Goal: Task Accomplishment & Management: Manage account settings

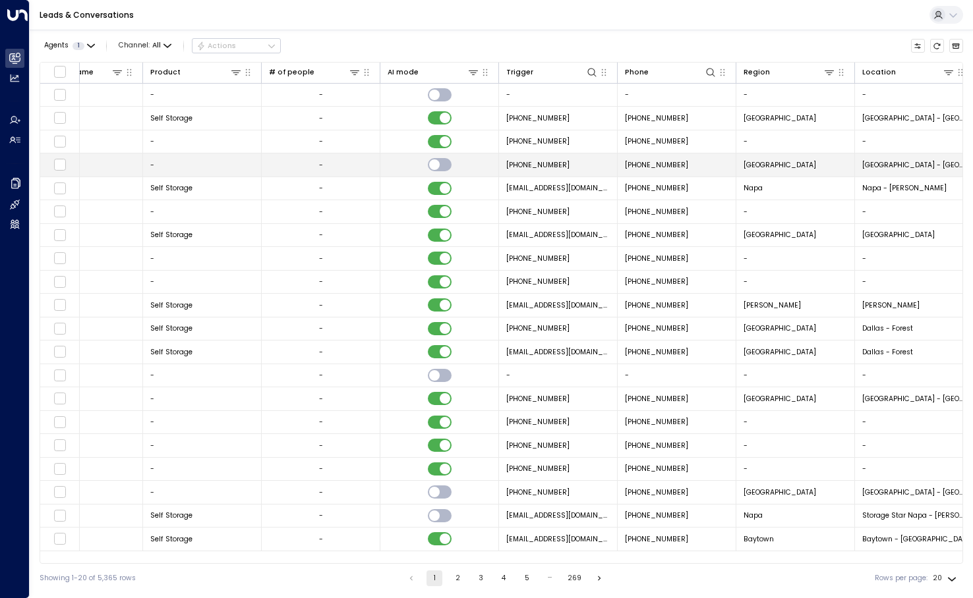
scroll to position [0, 544]
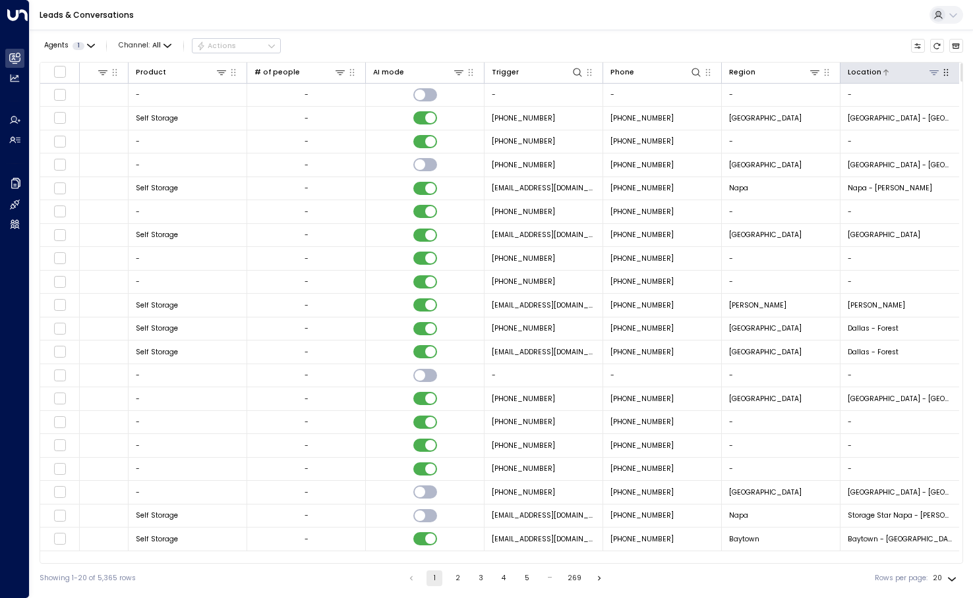
click at [936, 72] on icon at bounding box center [934, 72] width 11 height 11
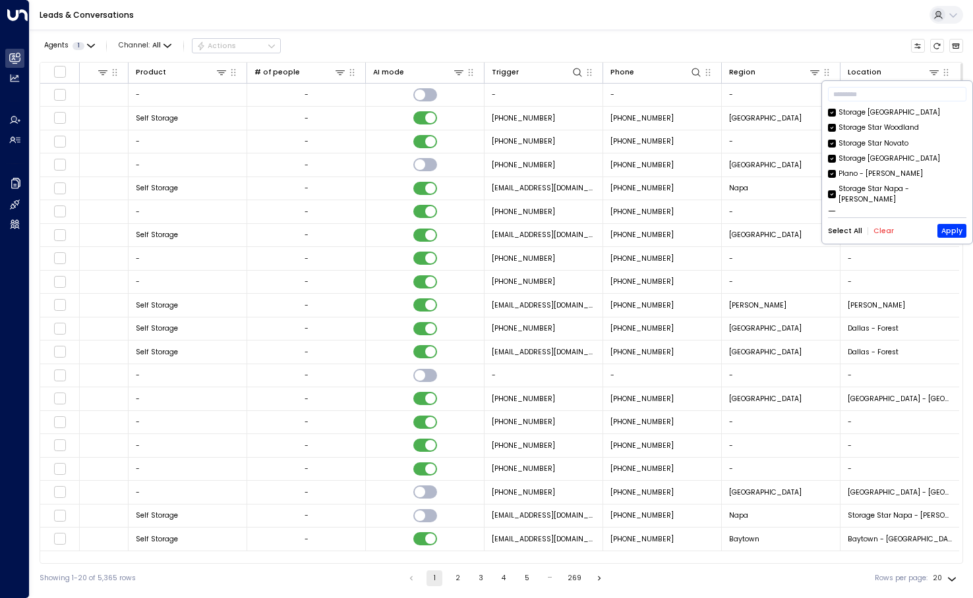
click at [882, 235] on button "Clear" at bounding box center [883, 231] width 20 height 8
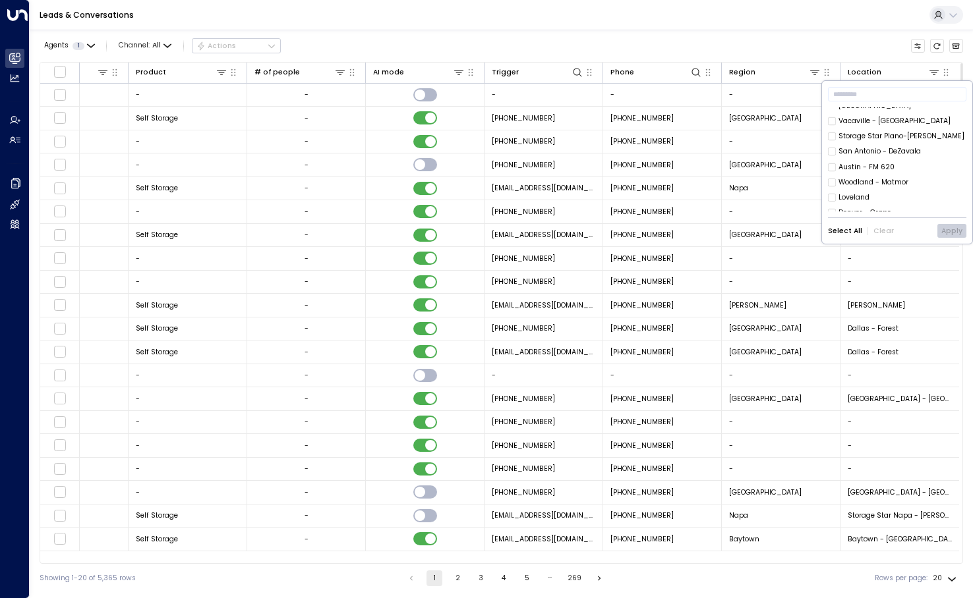
click at [870, 208] on div "Denver - Grape" at bounding box center [864, 213] width 53 height 11
click at [960, 237] on button "Apply" at bounding box center [951, 231] width 29 height 14
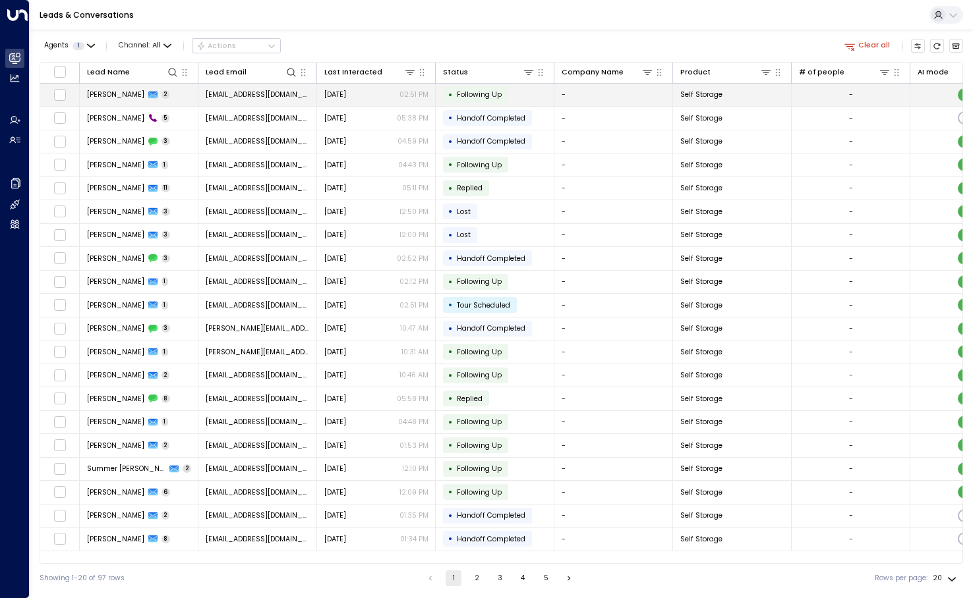
click at [278, 96] on span "[EMAIL_ADDRESS][DOMAIN_NAME]" at bounding box center [258, 95] width 104 height 10
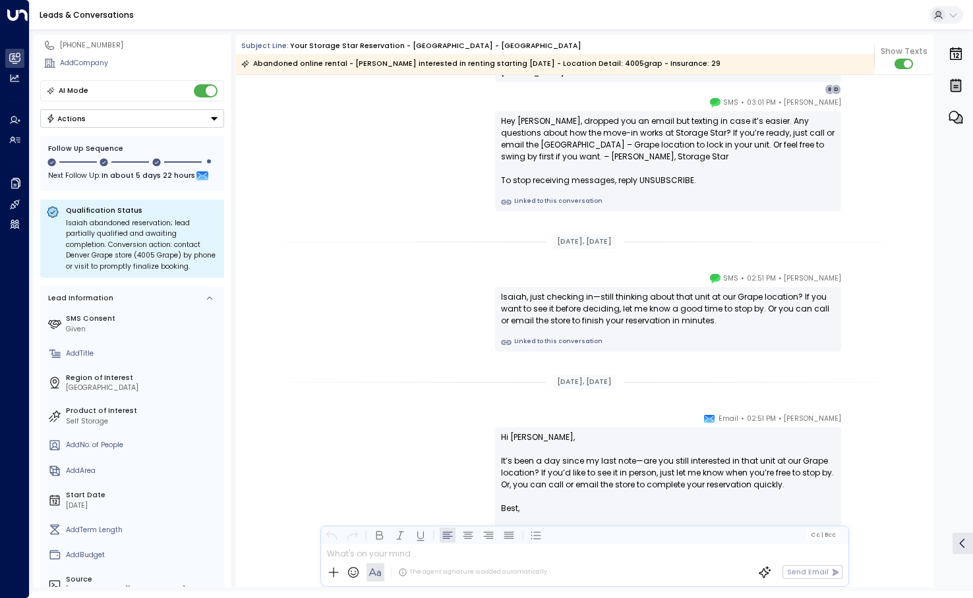
scroll to position [180, 0]
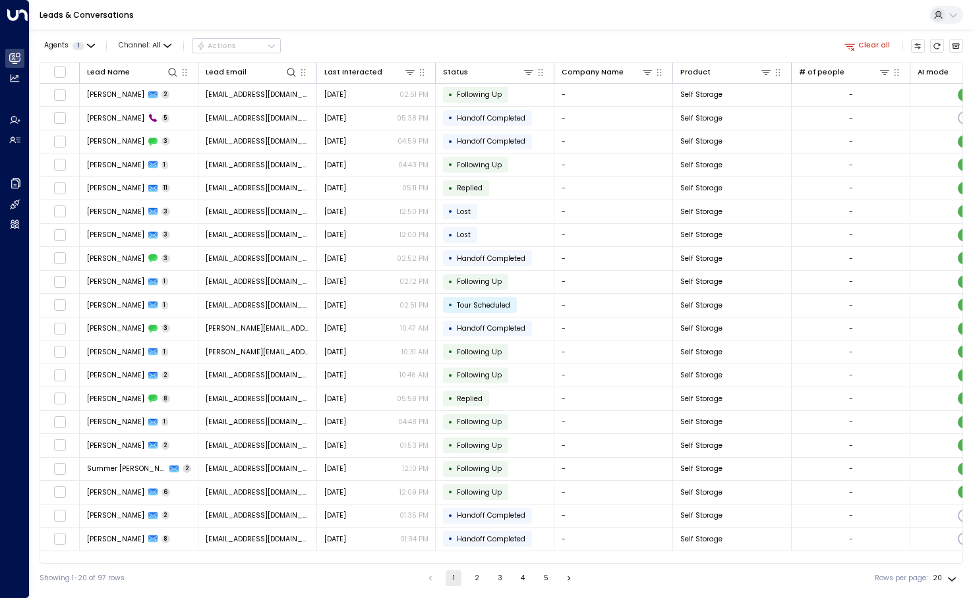
click at [474, 581] on button "2" at bounding box center [477, 579] width 16 height 16
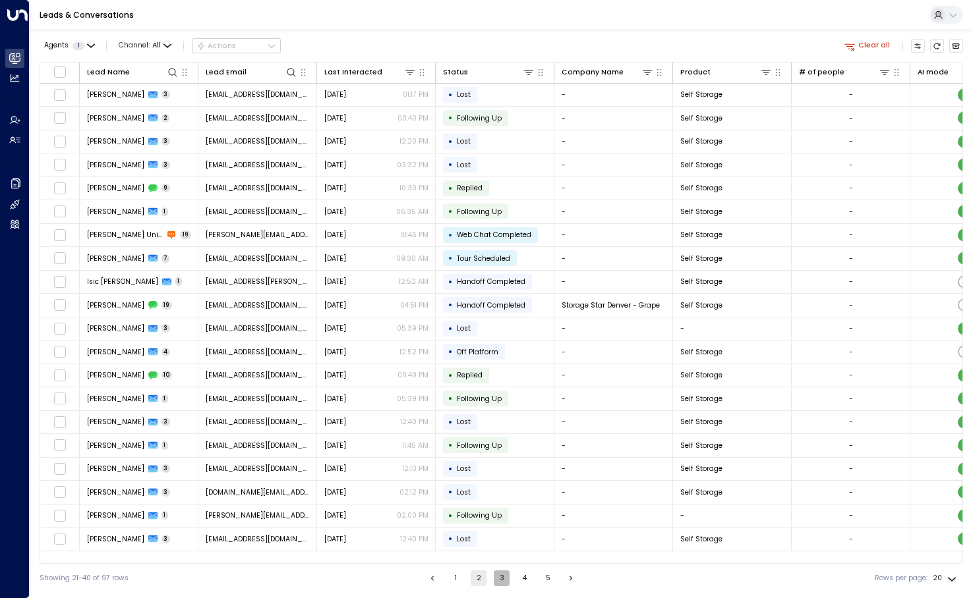
drag, startPoint x: 494, startPoint y: 584, endPoint x: 457, endPoint y: 584, distance: 36.9
click at [494, 584] on button "3" at bounding box center [502, 579] width 16 height 16
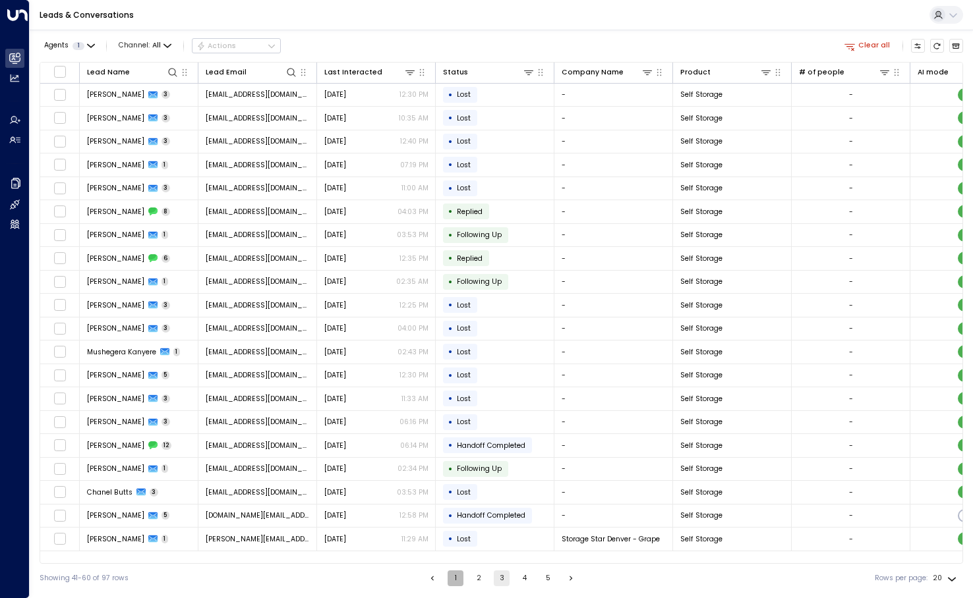
click at [453, 577] on button "1" at bounding box center [455, 579] width 16 height 16
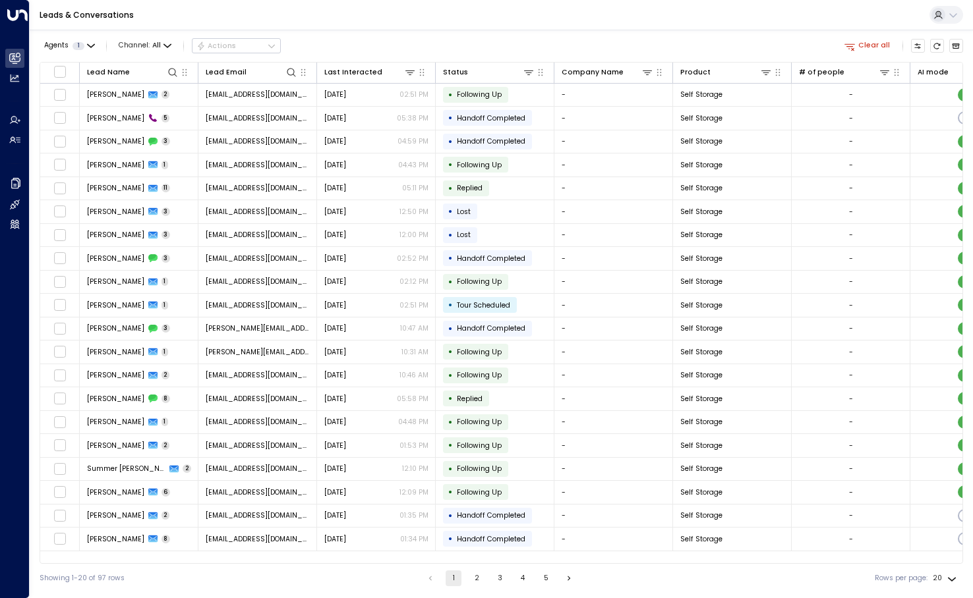
click at [453, 577] on button "1" at bounding box center [453, 579] width 16 height 16
click at [472, 579] on button "2" at bounding box center [477, 579] width 16 height 16
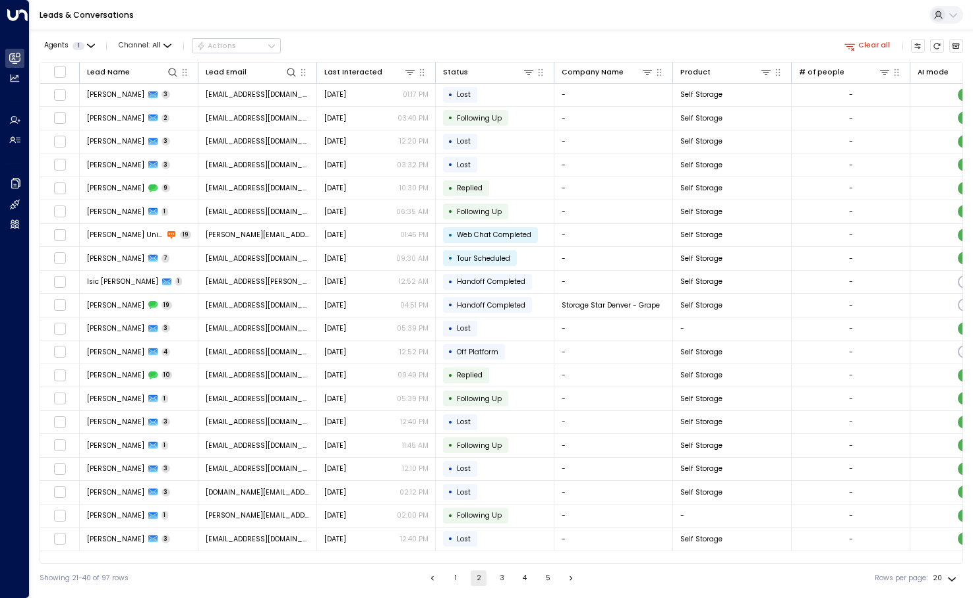
click at [447, 583] on button "1" at bounding box center [455, 579] width 16 height 16
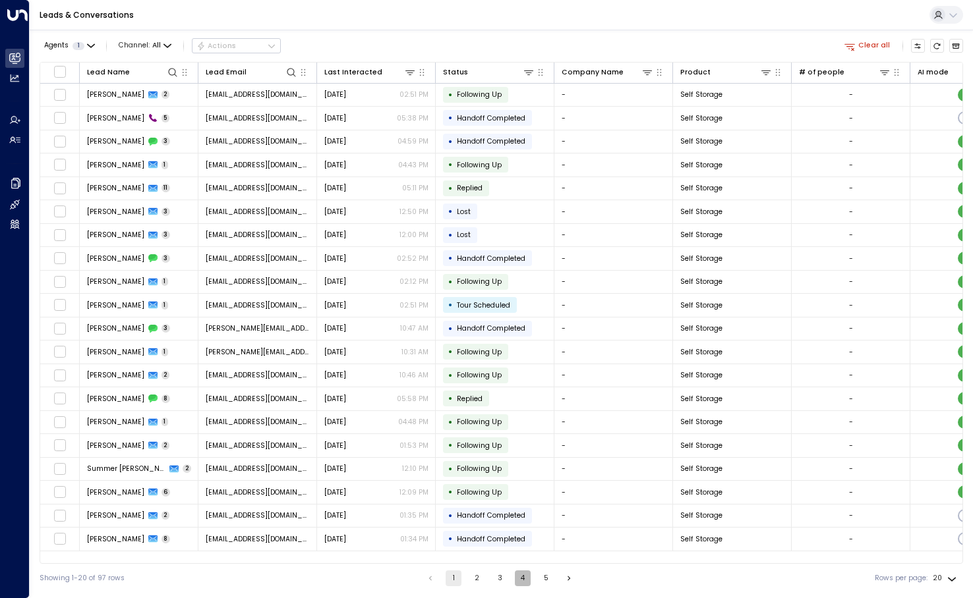
drag, startPoint x: 518, startPoint y: 581, endPoint x: 512, endPoint y: 575, distance: 7.9
click at [518, 581] on button "4" at bounding box center [523, 579] width 16 height 16
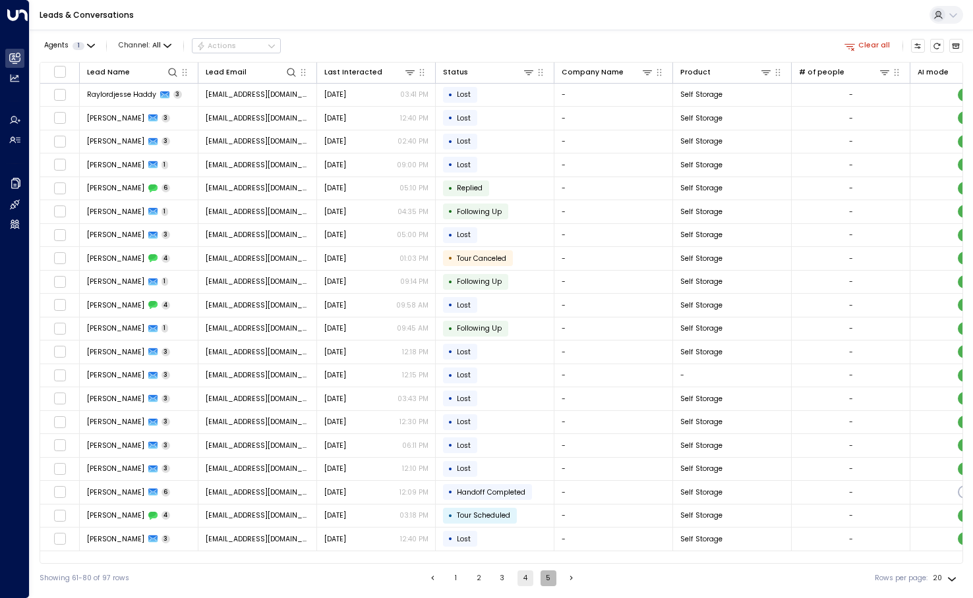
click at [543, 579] on button "5" at bounding box center [548, 579] width 16 height 16
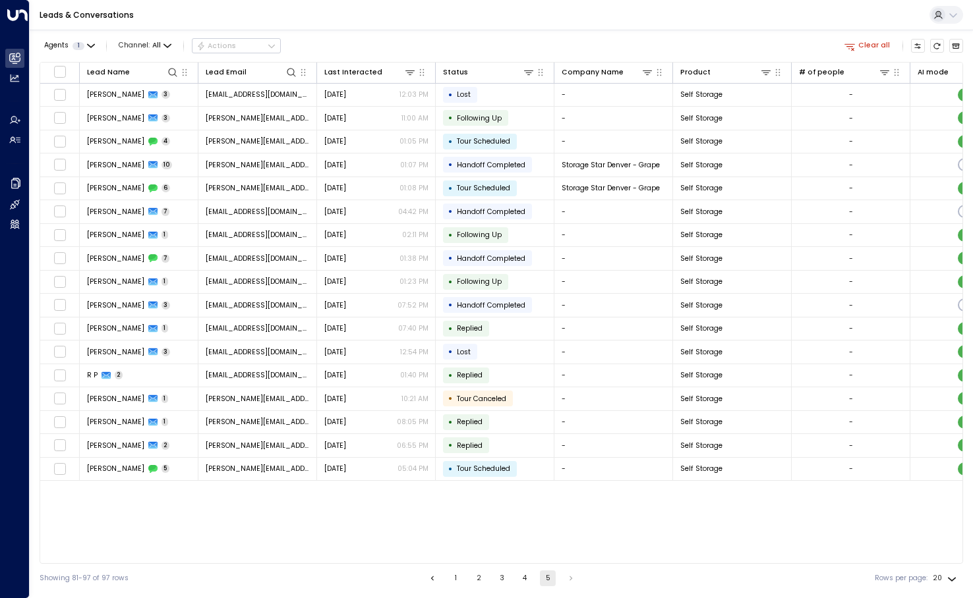
click at [482, 578] on button "2" at bounding box center [479, 579] width 16 height 16
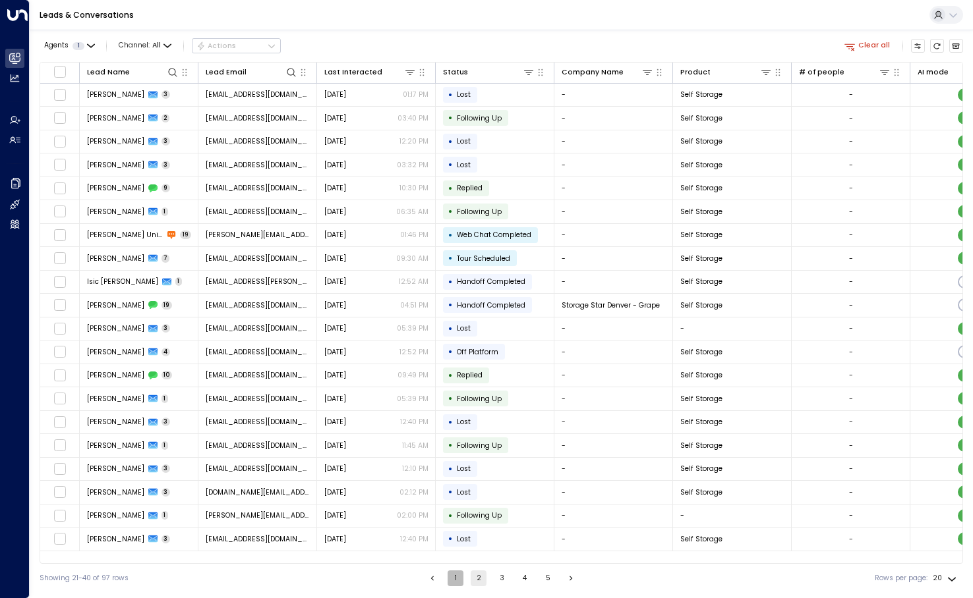
click at [457, 579] on button "1" at bounding box center [455, 579] width 16 height 16
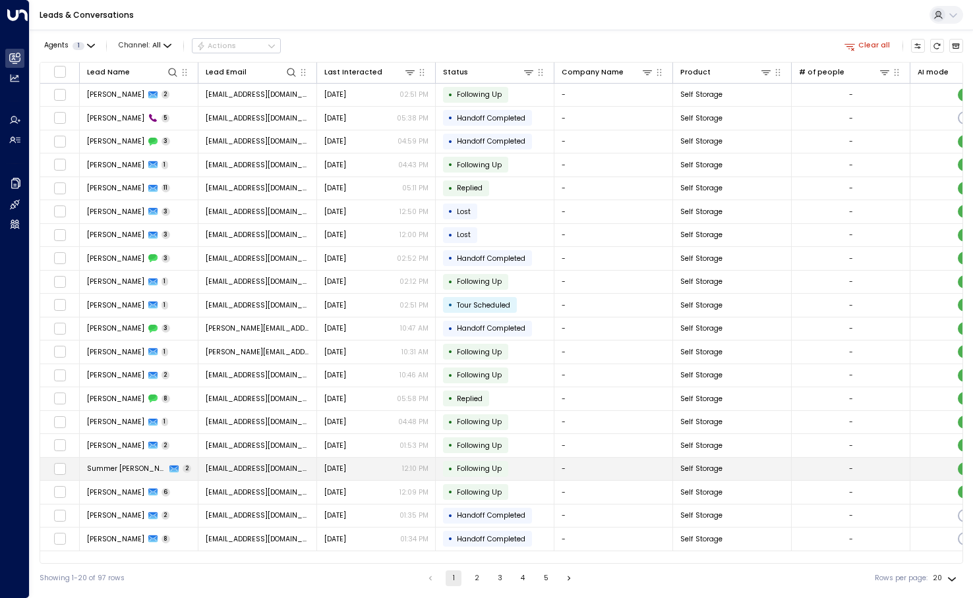
click at [523, 461] on td "• Following Up" at bounding box center [495, 469] width 119 height 23
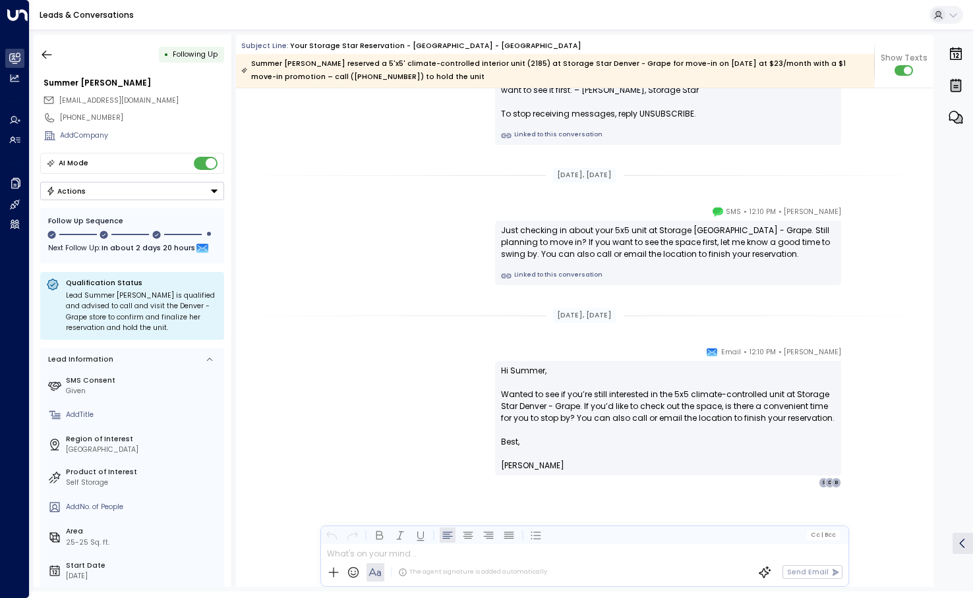
scroll to position [1408, 0]
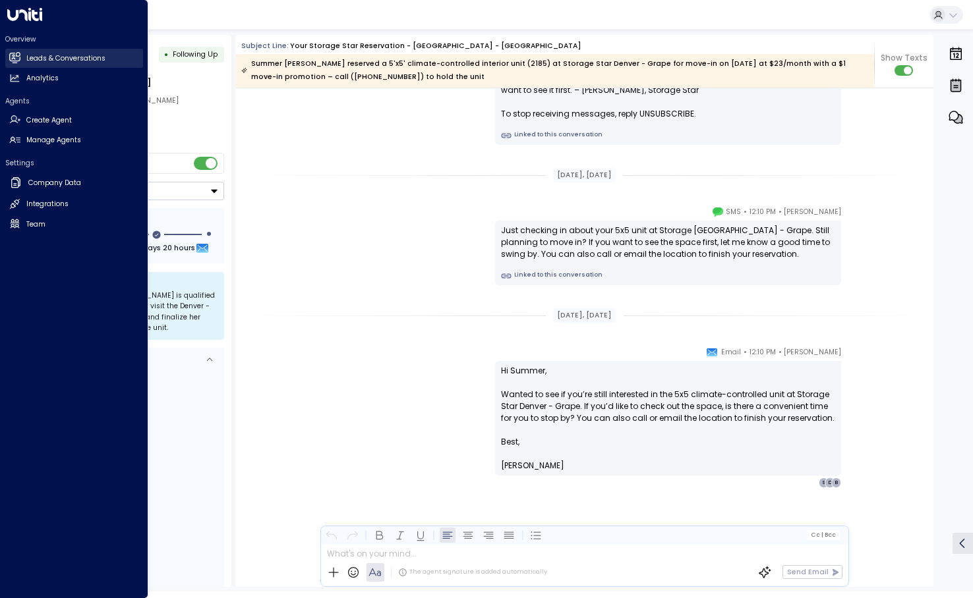
click at [27, 54] on h2 "Leads & Conversations" at bounding box center [65, 58] width 79 height 11
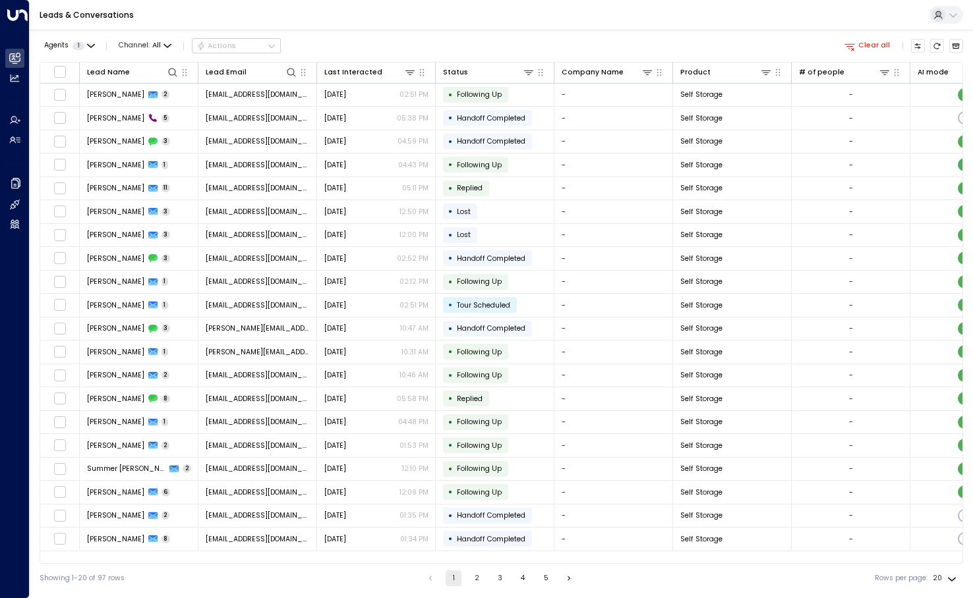
click at [107, 43] on div "Agents 1 Channel: All Actions" at bounding box center [160, 46] width 241 height 22
click at [81, 47] on span "1" at bounding box center [78, 46] width 12 height 8
click at [143, 47] on div at bounding box center [486, 299] width 973 height 598
click at [850, 43] on icon "button" at bounding box center [849, 46] width 11 height 7
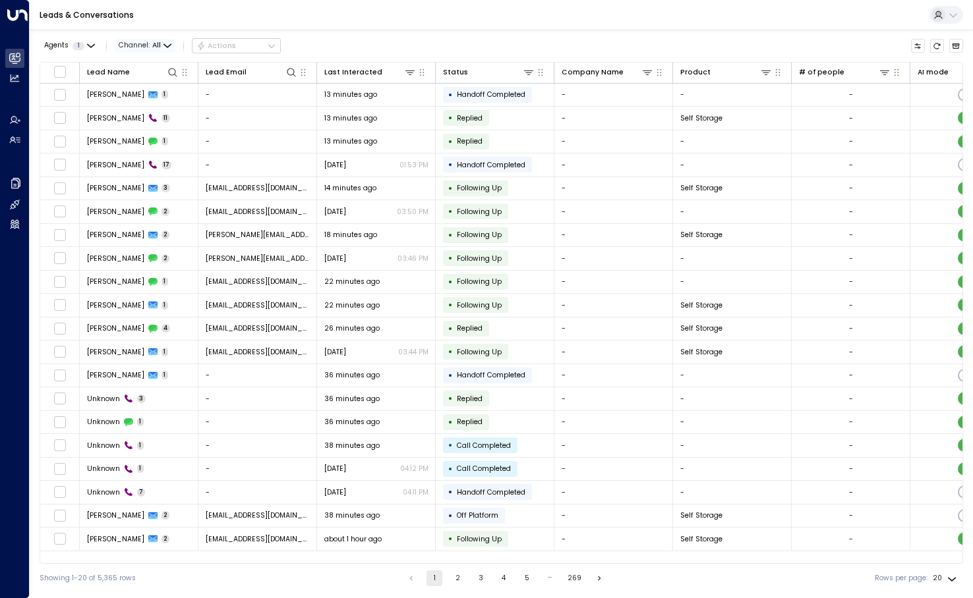
click at [149, 45] on span "Channel: All" at bounding box center [145, 46] width 61 height 14
drag, startPoint x: 11, startPoint y: 45, endPoint x: 13, endPoint y: 57, distance: 12.2
click at [11, 45] on div at bounding box center [486, 299] width 973 height 598
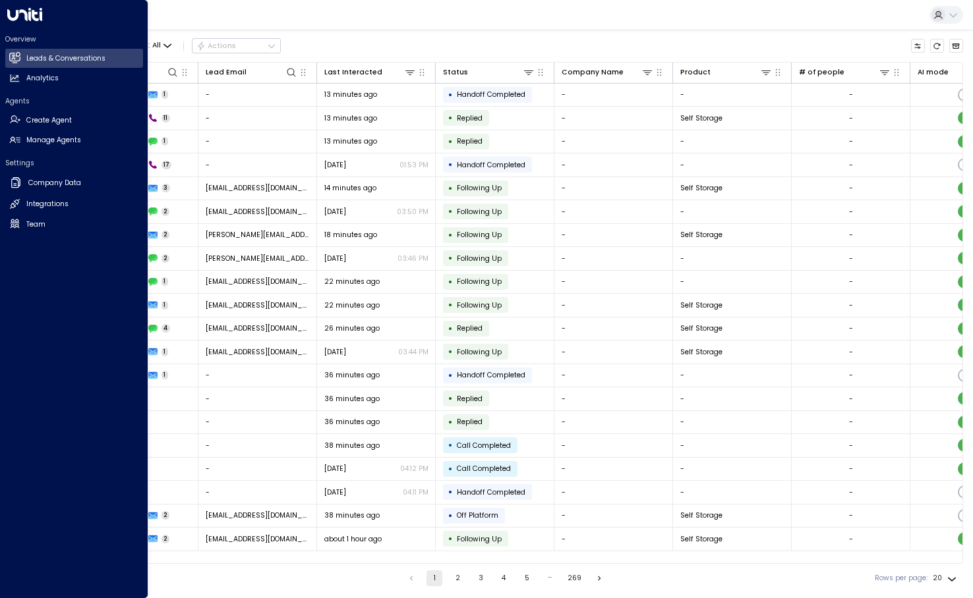
click at [13, 57] on icon at bounding box center [14, 57] width 11 height 8
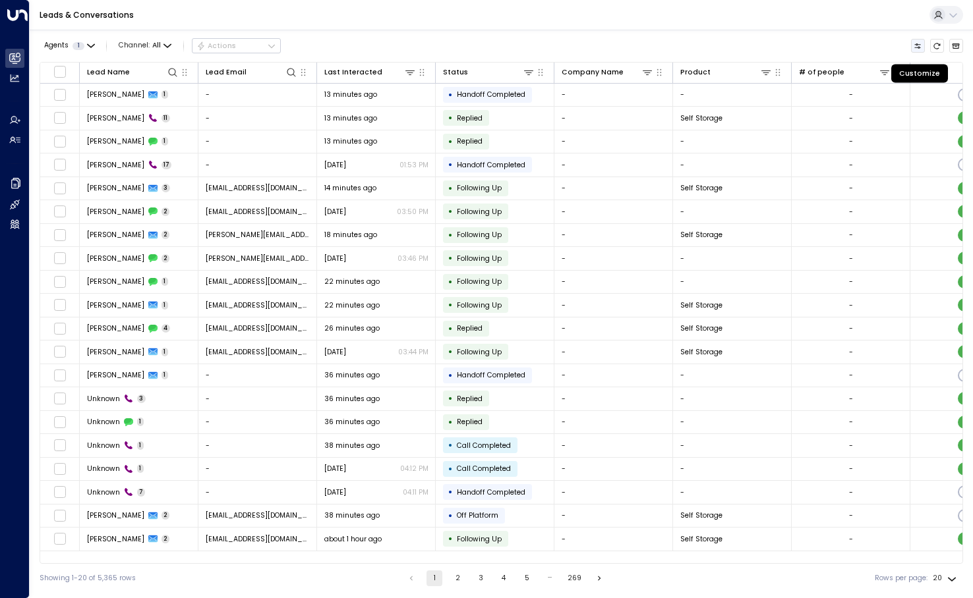
click at [919, 47] on icon "Customize" at bounding box center [918, 45] width 6 height 5
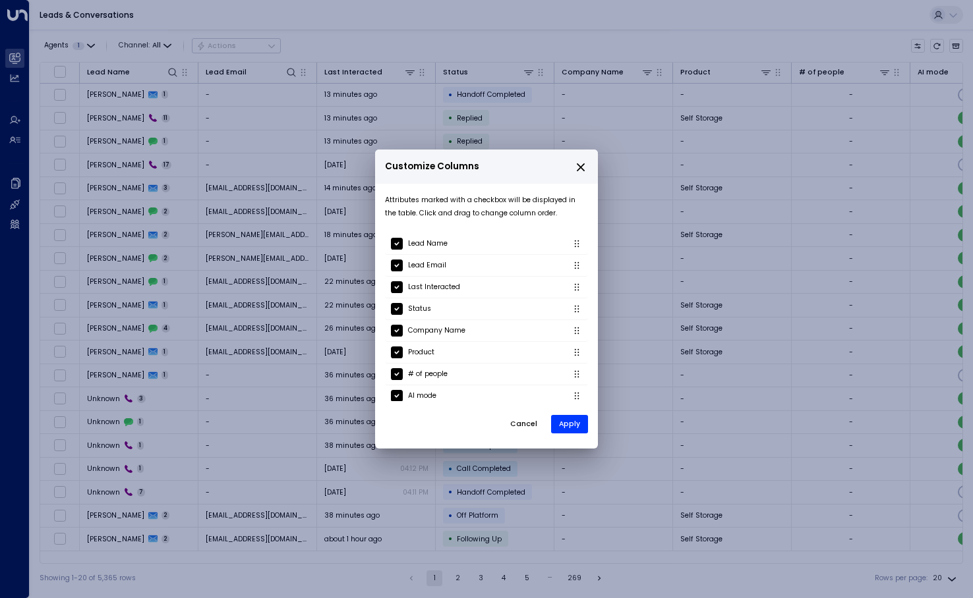
drag, startPoint x: 581, startPoint y: 165, endPoint x: 939, endPoint y: 70, distance: 371.0
click at [590, 163] on h2 "Customize Columns" at bounding box center [486, 167] width 223 height 35
click at [577, 171] on icon "close" at bounding box center [581, 167] width 8 height 8
